Goal: Find specific page/section: Find specific page/section

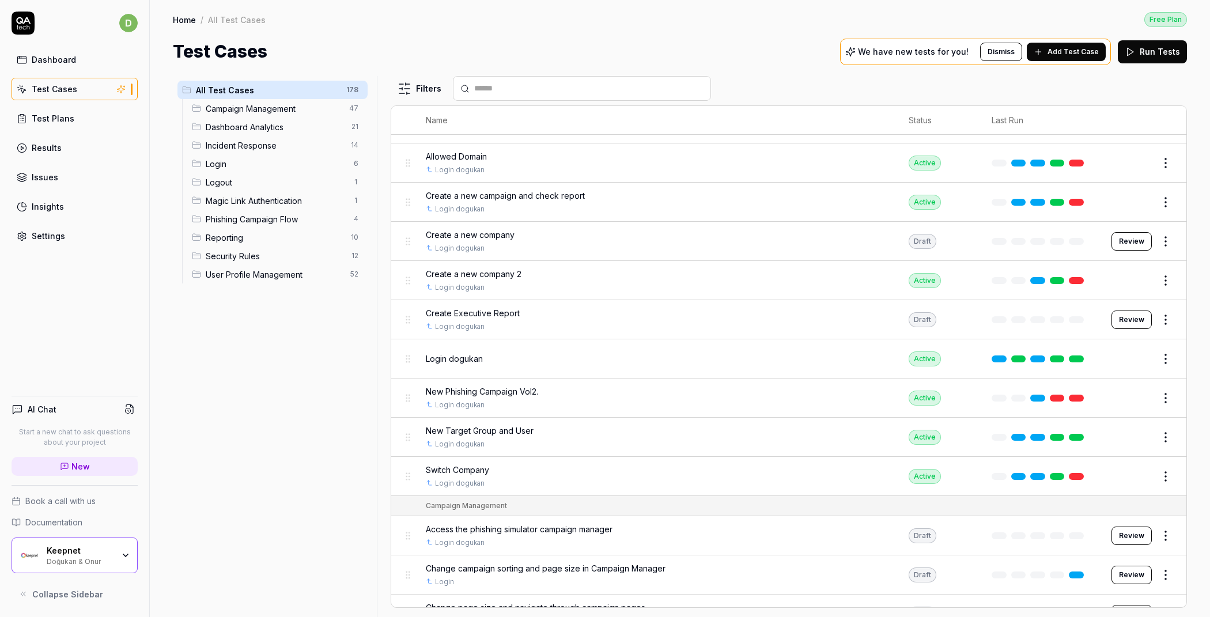
scroll to position [56, 0]
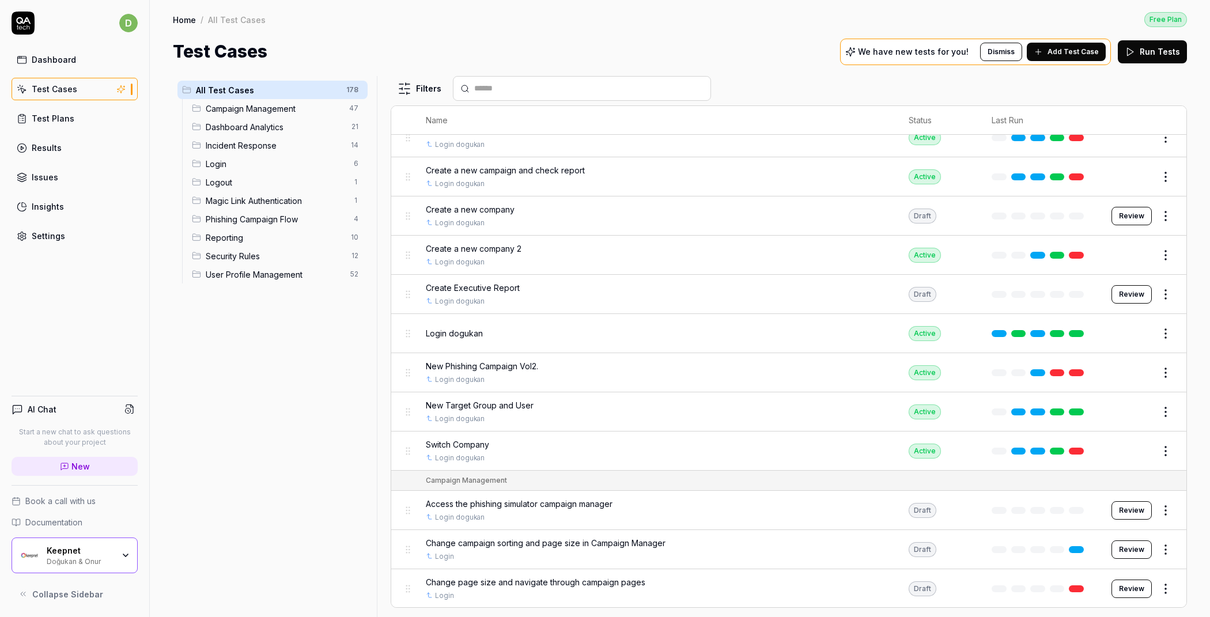
click at [146, 532] on div "AI Chat Start a new chat to ask questions about your project New Book a call wi…" at bounding box center [74, 496] width 149 height 219
click at [116, 569] on div "Keepnet Doğukan & Onur" at bounding box center [75, 555] width 126 height 36
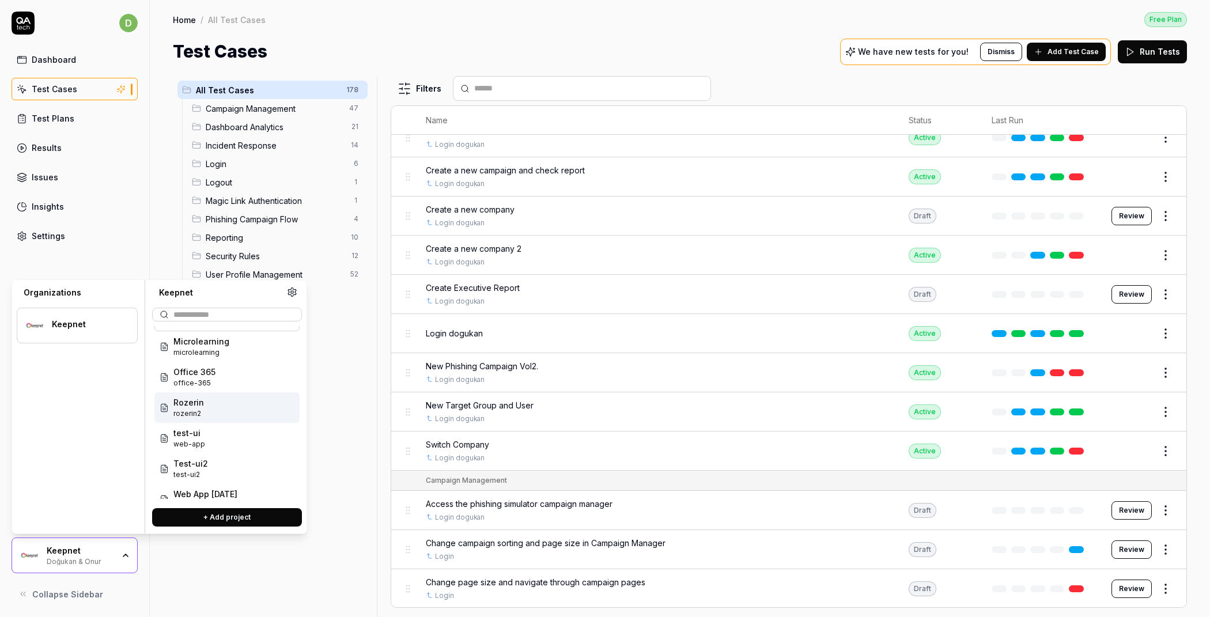
scroll to position [43, 0]
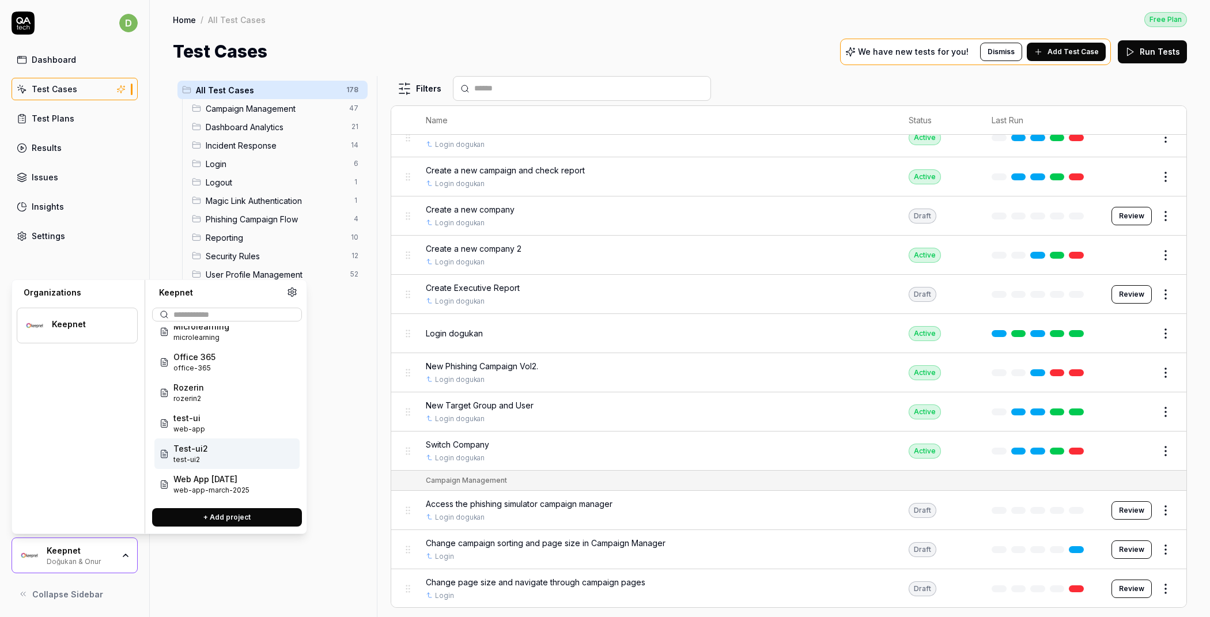
click at [78, 149] on link "Results" at bounding box center [75, 148] width 126 height 22
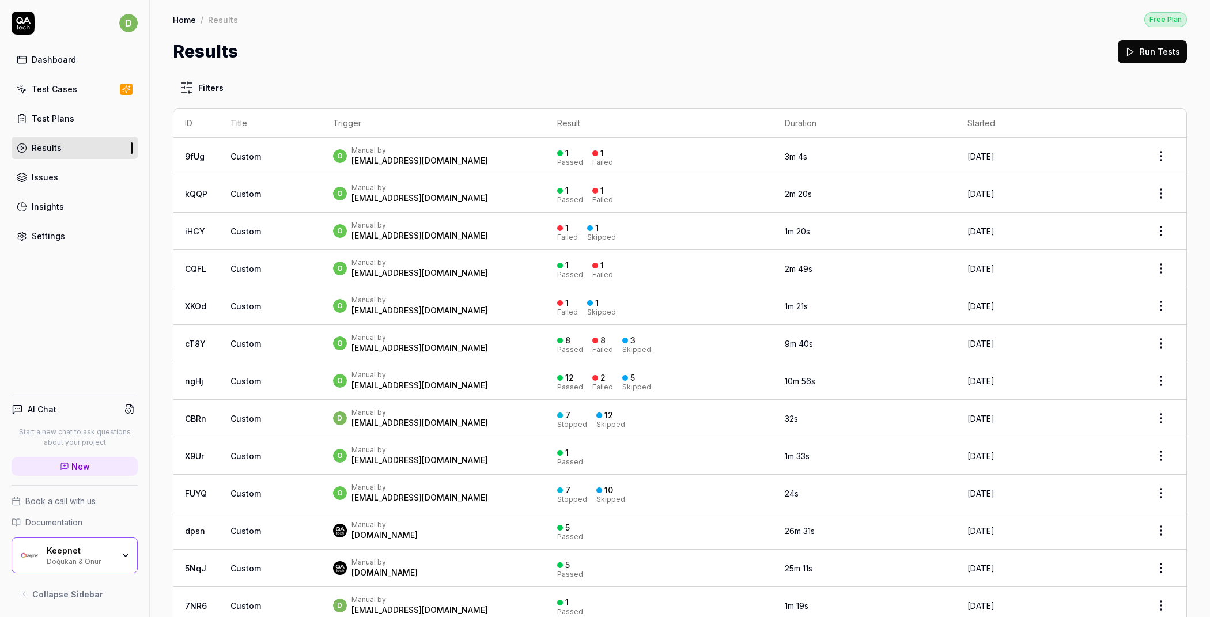
click at [88, 549] on div "Keepnet" at bounding box center [80, 551] width 67 height 10
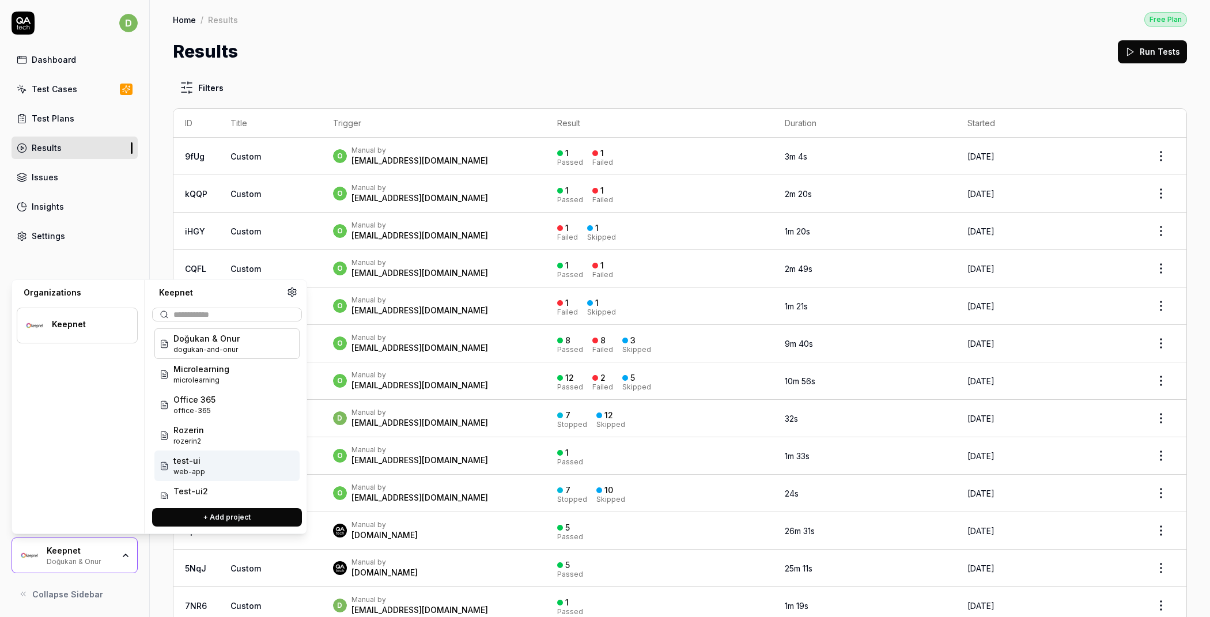
click at [196, 461] on span "test-ui" at bounding box center [189, 461] width 32 height 12
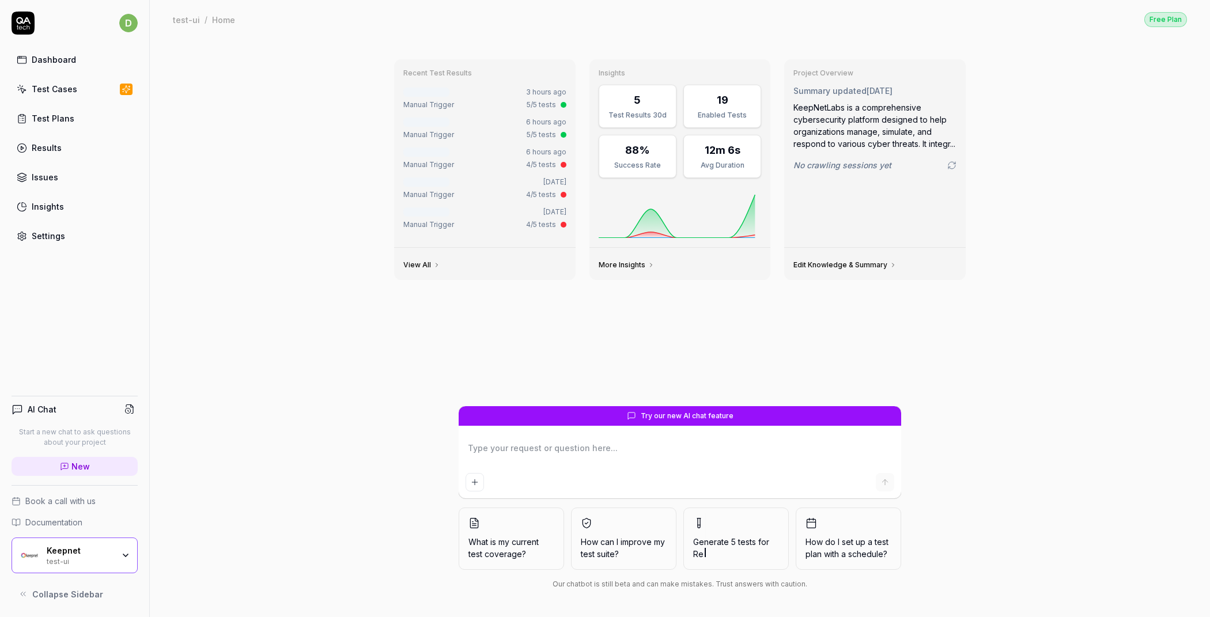
type textarea "*"
click at [80, 118] on link "Test Plans" at bounding box center [75, 118] width 126 height 22
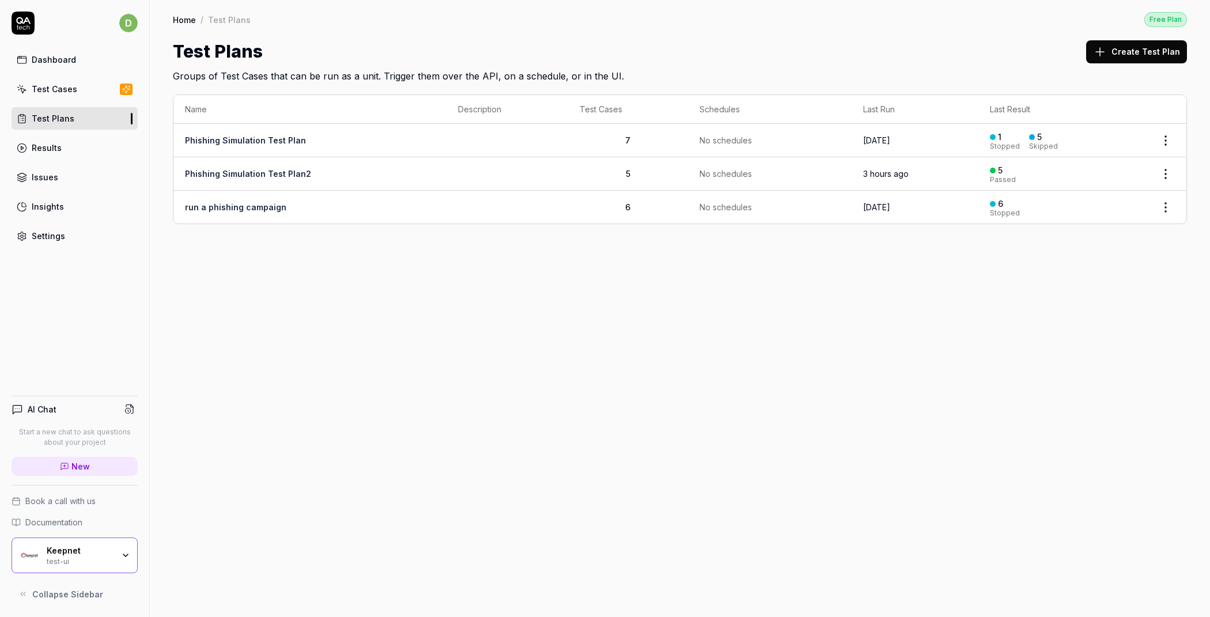
click at [344, 173] on td "Phishing Simulation Test Plan2" at bounding box center [309, 173] width 273 height 33
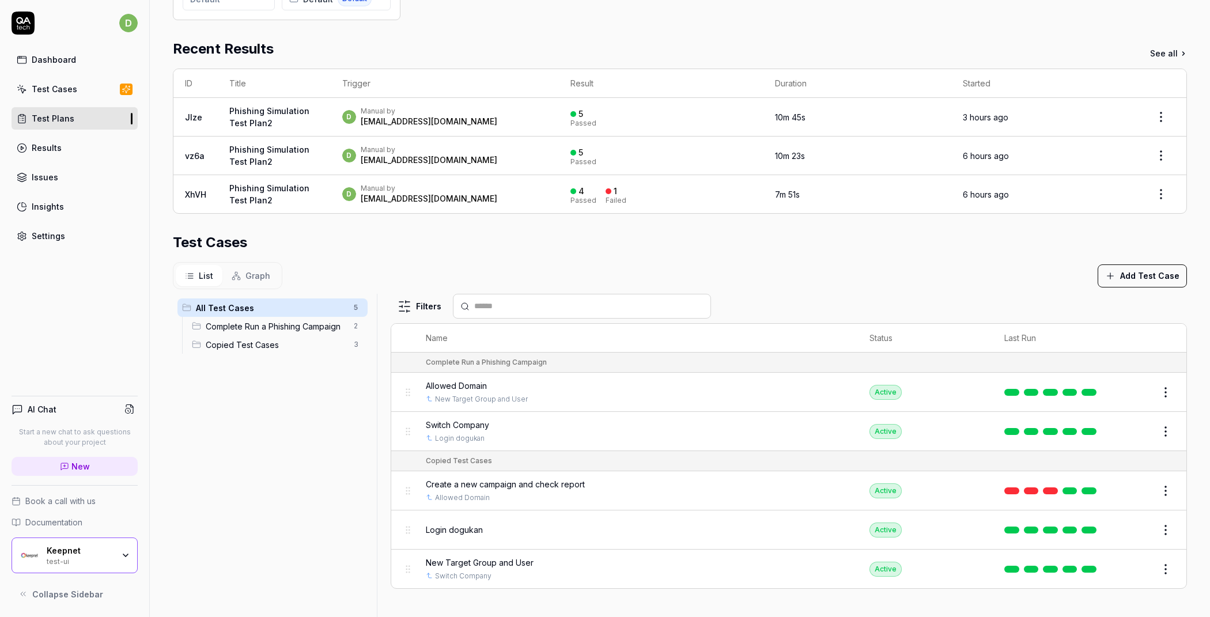
scroll to position [277, 0]
